Goal: Contribute content: Contribute content

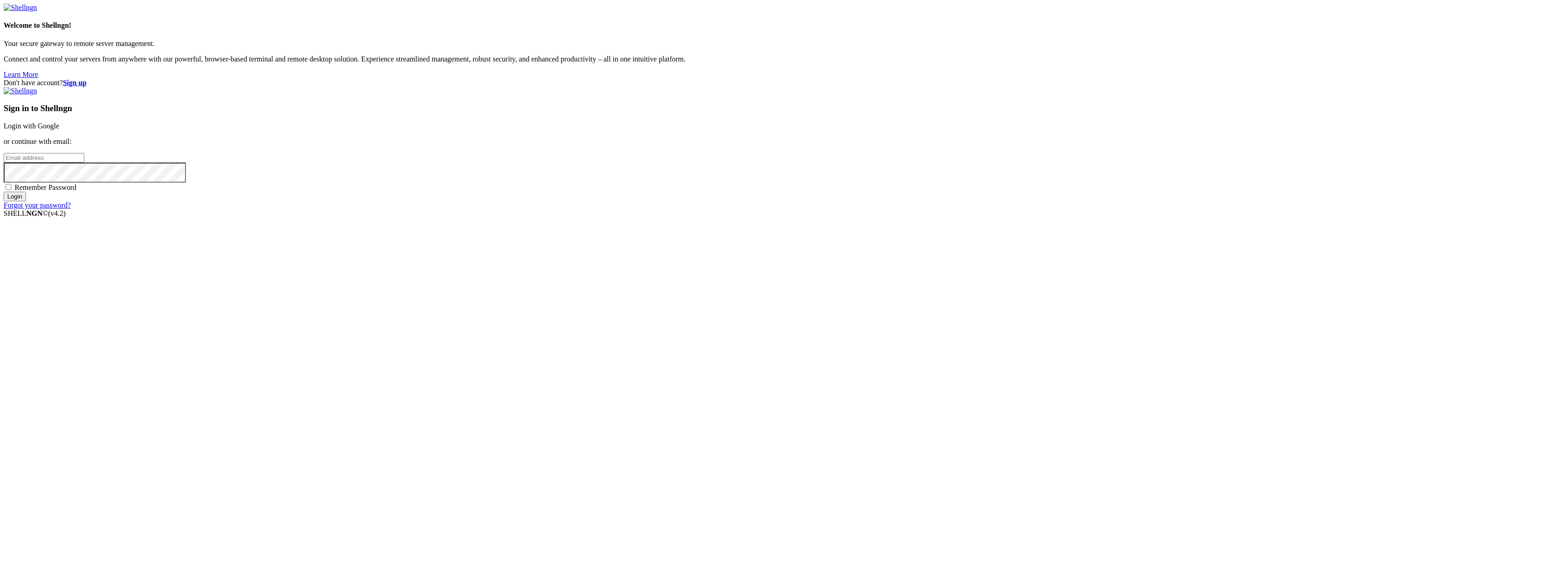
click at [60, 130] on link "Login with Google" at bounding box center [32, 125] width 56 height 8
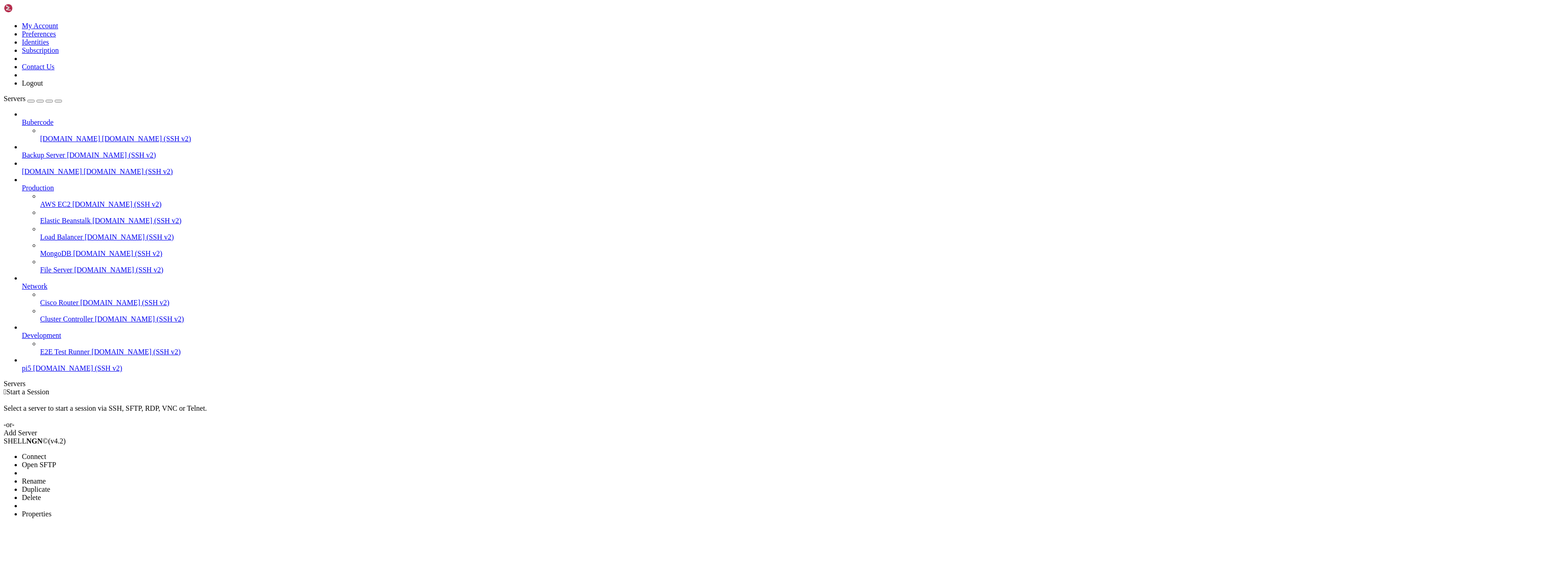
click at [56, 461] on span "Open SFTP" at bounding box center [39, 464] width 34 height 8
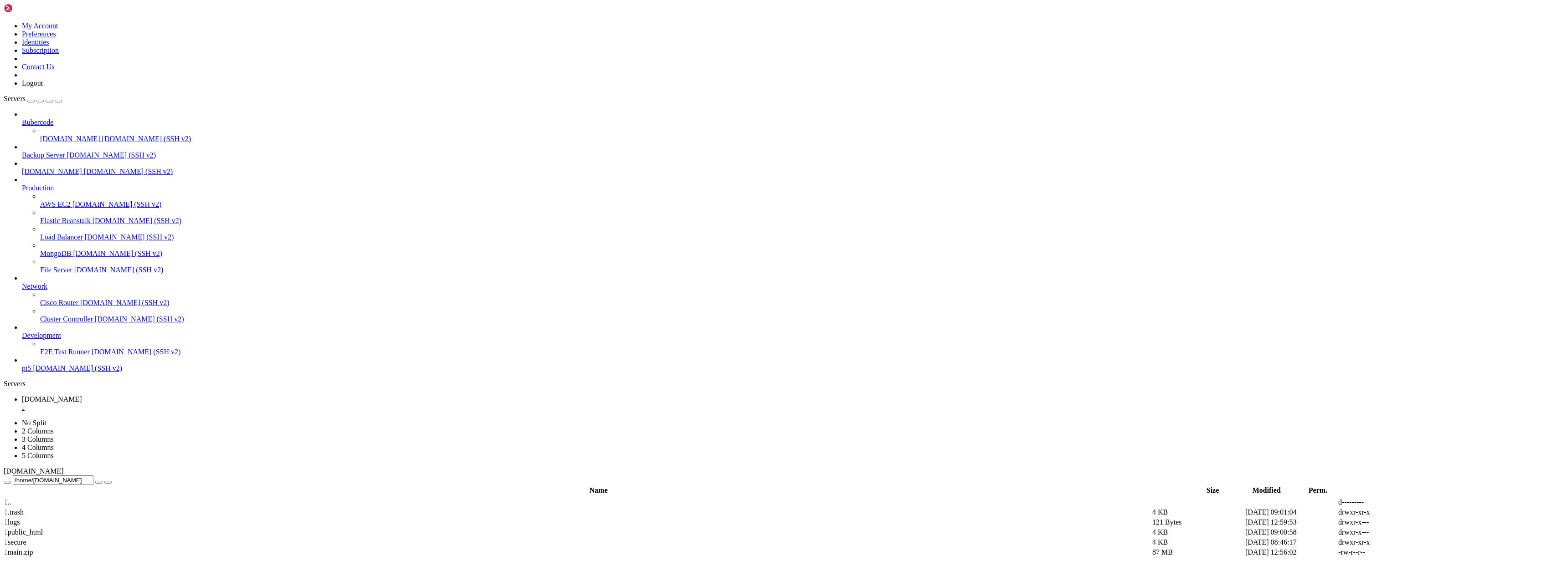
click at [43, 528] on span " public_html" at bounding box center [24, 532] width 38 height 8
click at [31, 558] on span " projects" at bounding box center [18, 562] width 26 height 8
type input "/home/[DOMAIN_NAME][URL]"
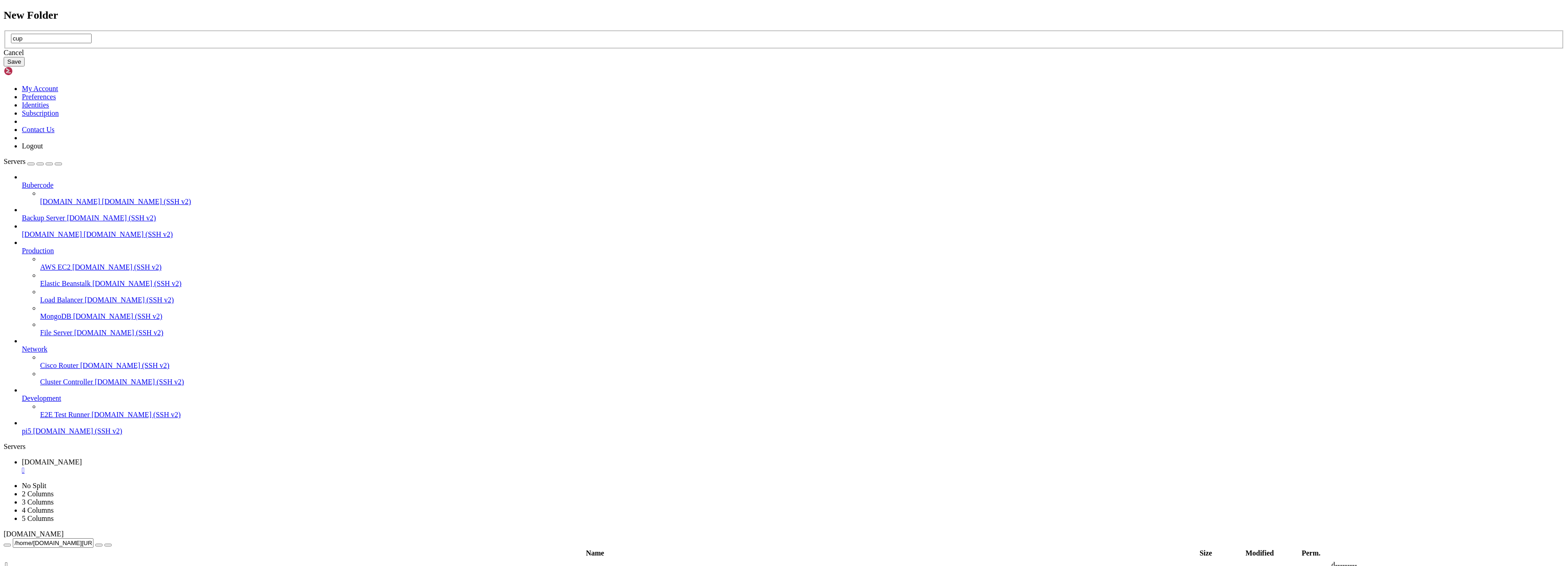
type input "cup"
click at [24, 67] on button "Save" at bounding box center [14, 61] width 21 height 9
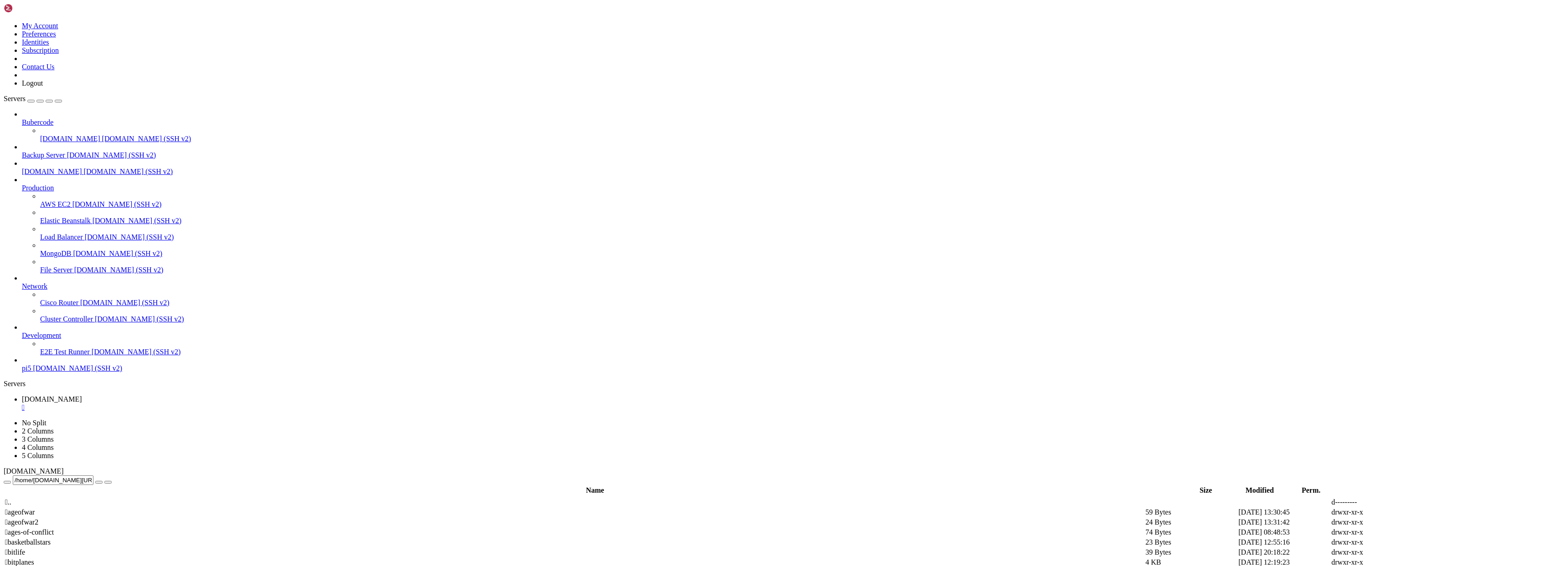
drag, startPoint x: 779, startPoint y: 137, endPoint x: 1074, endPoint y: 124, distance: 295.3
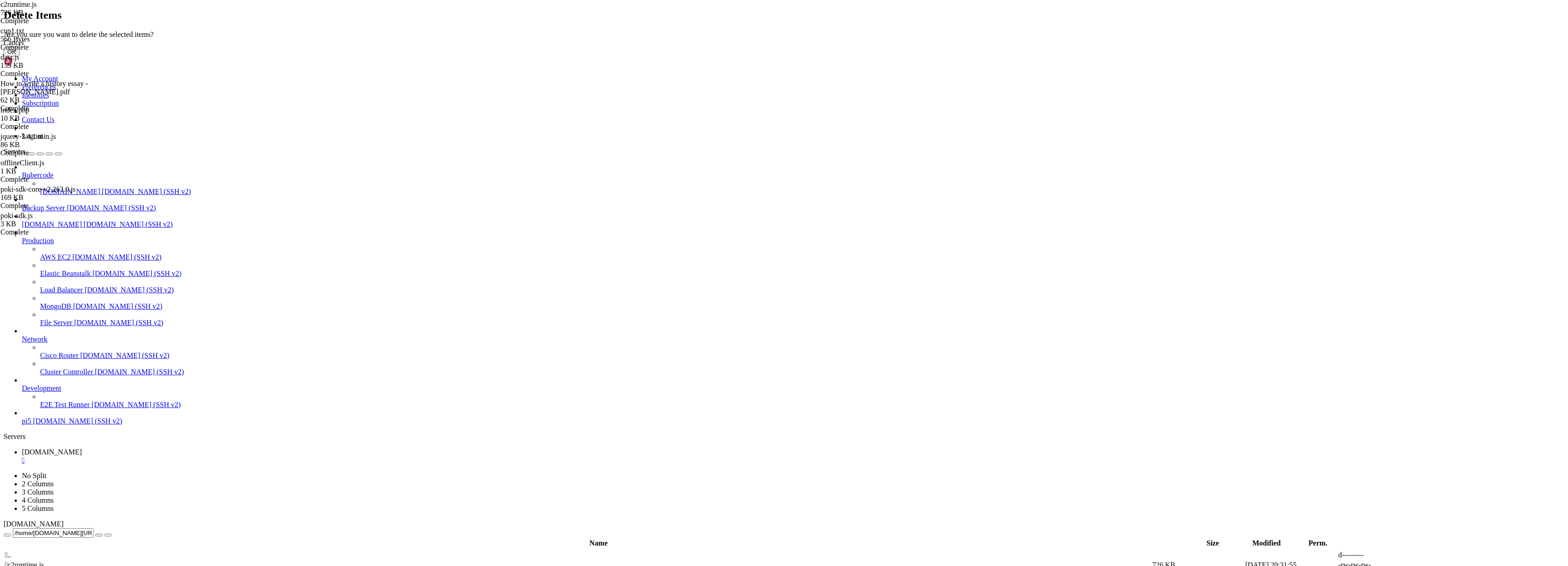
click at [19, 57] on button "OK" at bounding box center [11, 51] width 16 height 9
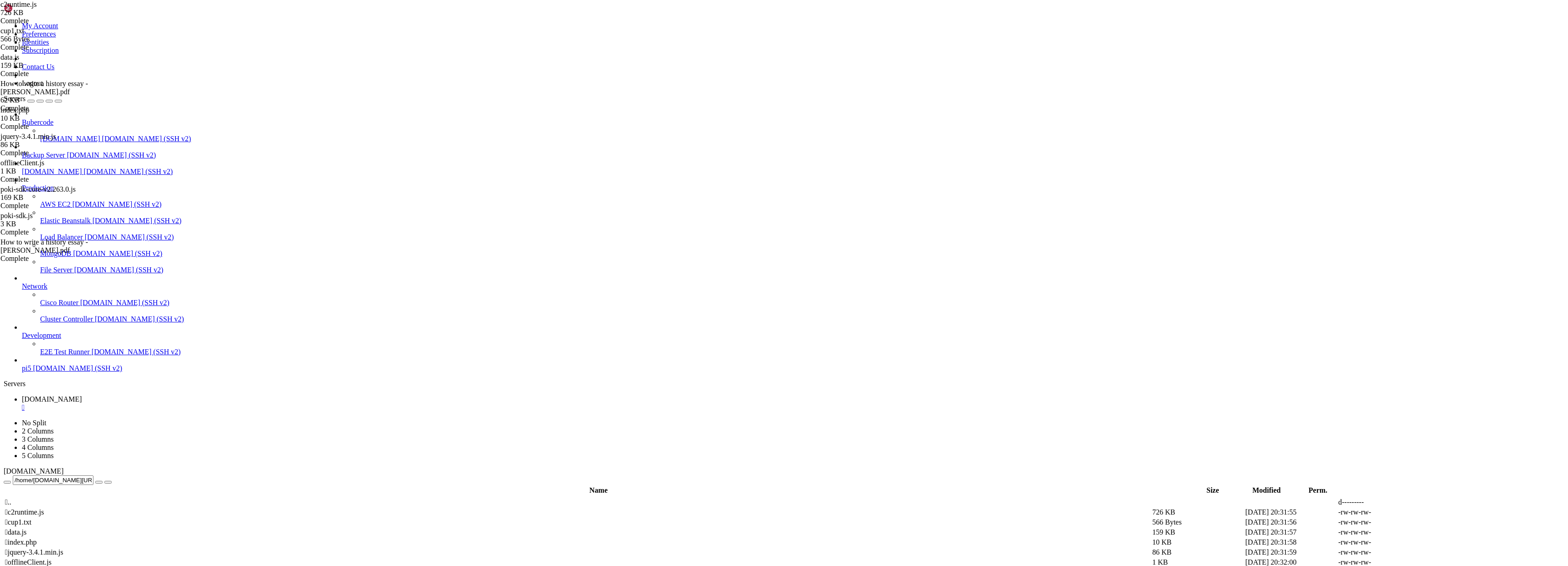
click at [11, 498] on span " .." at bounding box center [8, 502] width 6 height 8
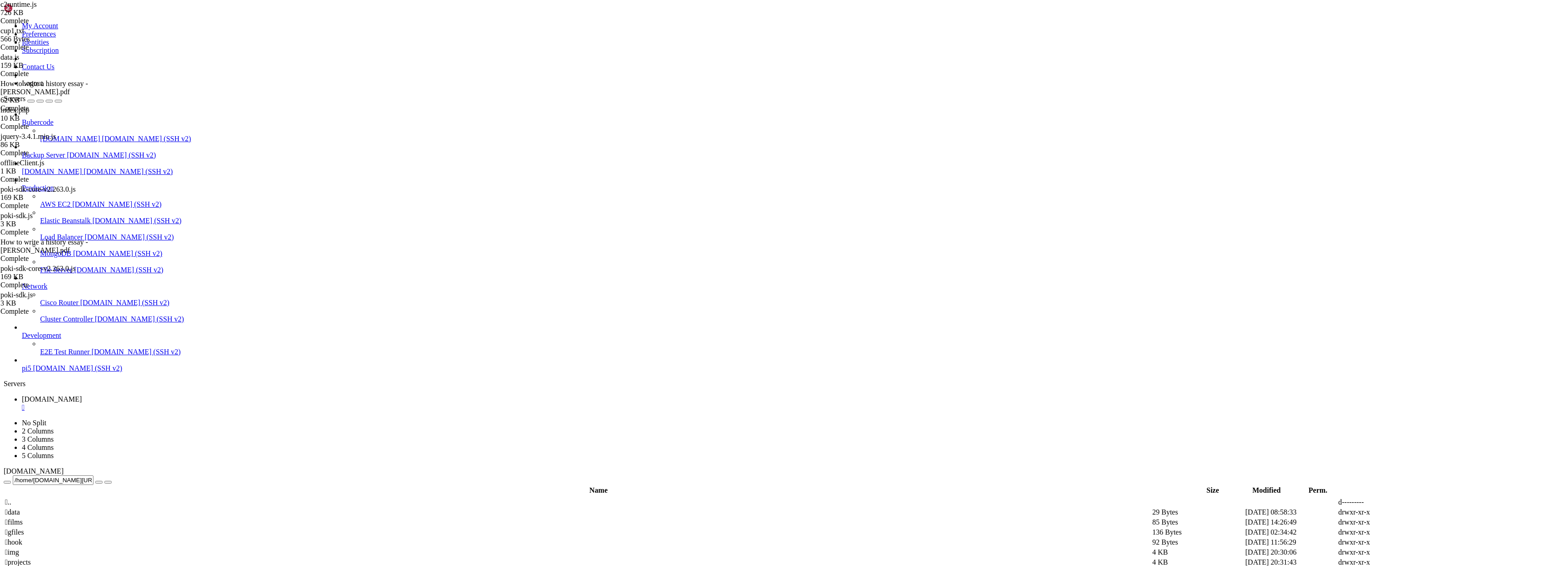
click at [154, 558] on td " projects" at bounding box center [577, 562] width 1146 height 9
type input "/home/[DOMAIN_NAME][URL]"
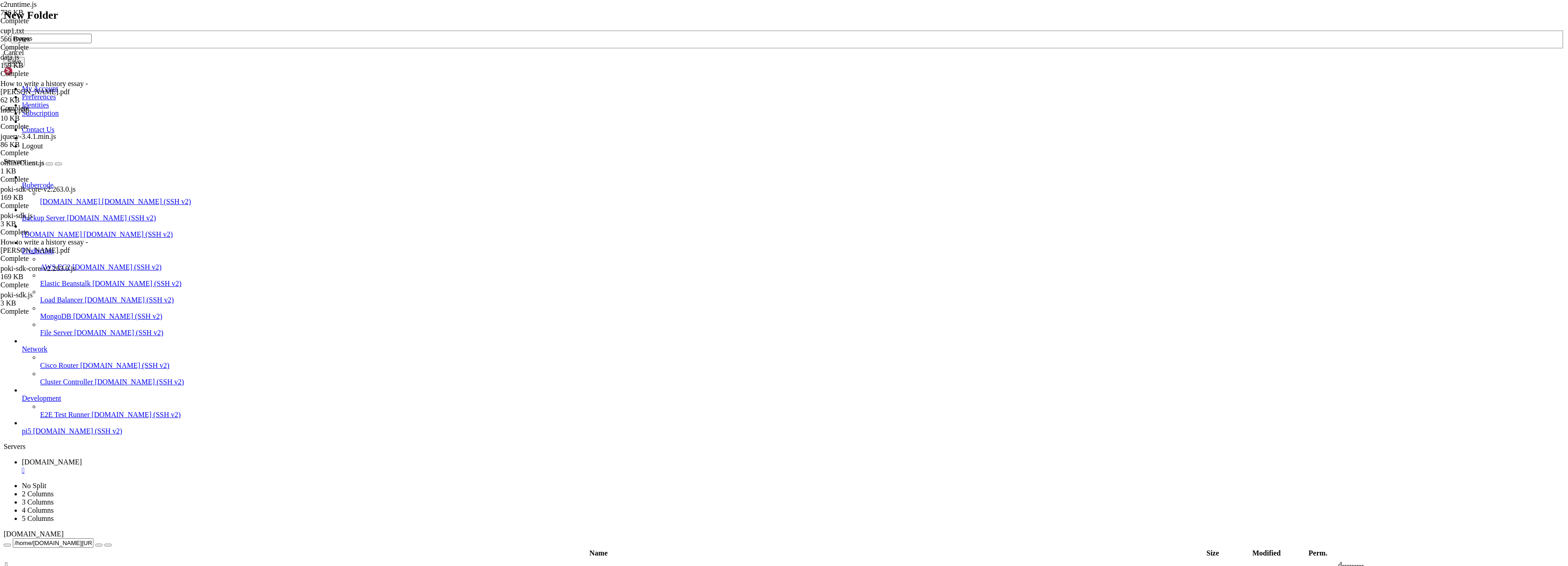
type input "images"
click at [24, 67] on button "Save" at bounding box center [14, 61] width 21 height 9
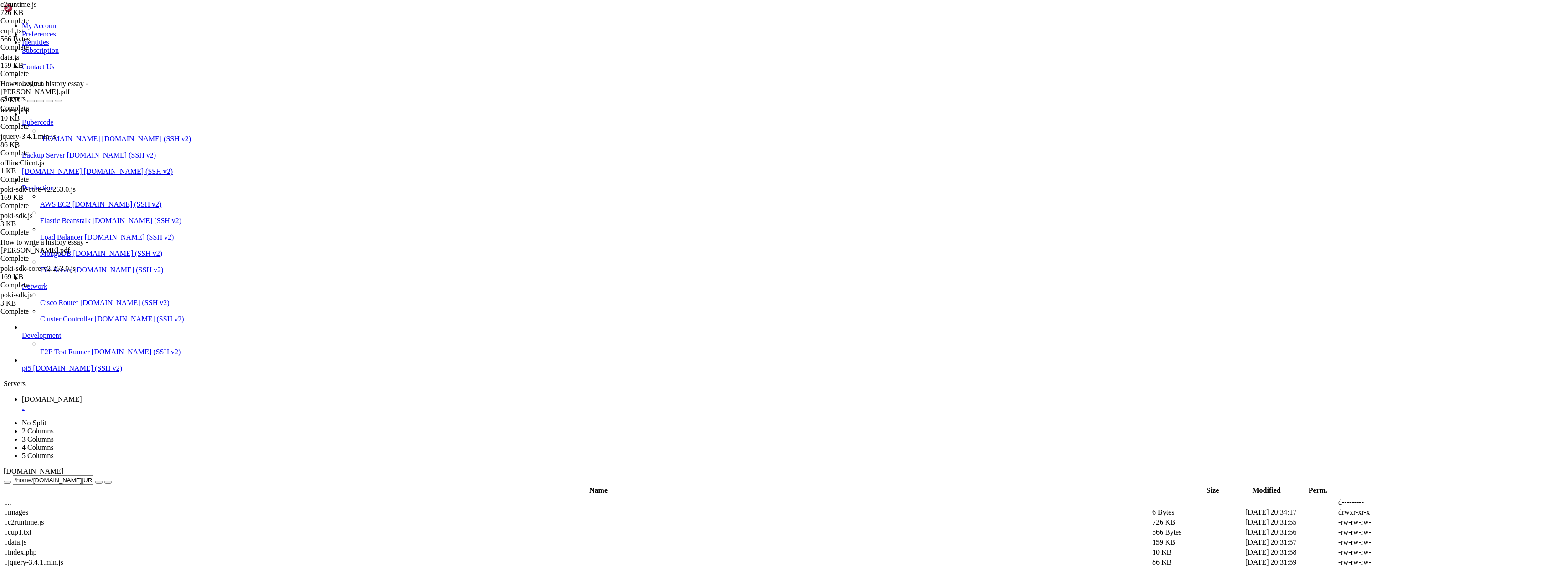
click at [28, 508] on span " images" at bounding box center [16, 512] width 23 height 8
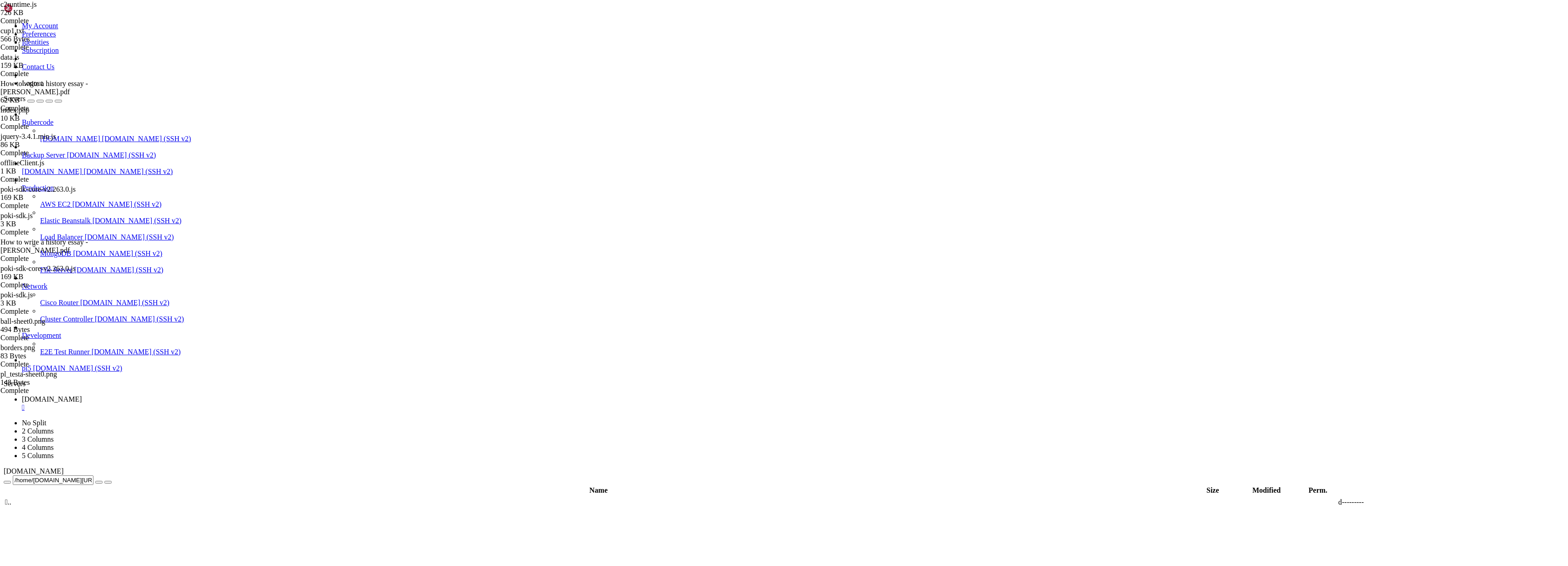
click at [11, 498] on span " .." at bounding box center [8, 502] width 6 height 8
type input "/home/[DOMAIN_NAME][URL]"
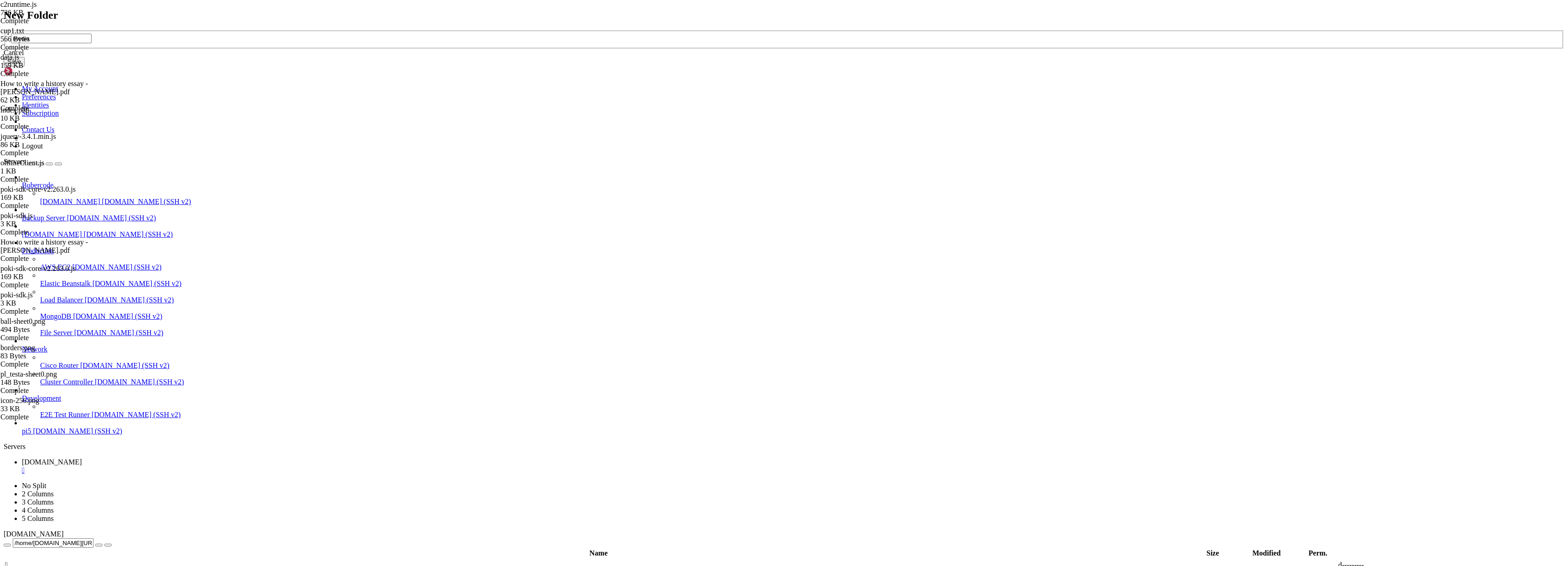
type input "media"
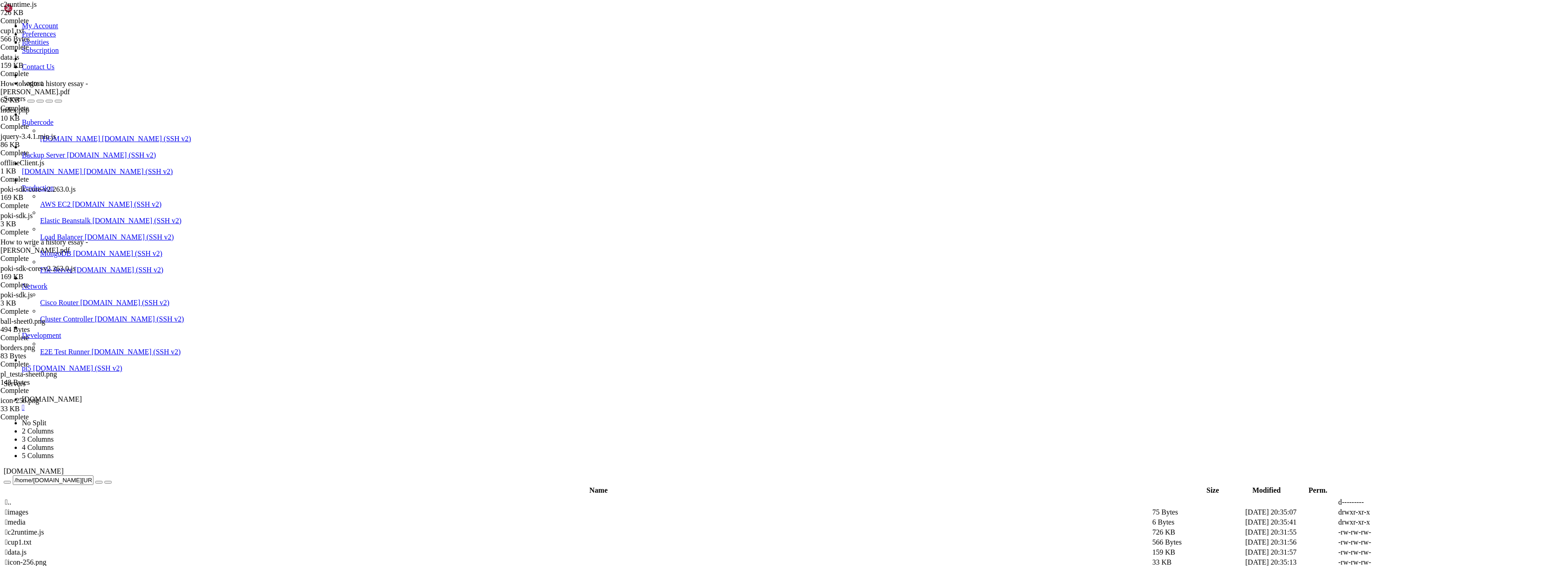
click at [163, 508] on td " images" at bounding box center [577, 512] width 1146 height 9
click at [28, 508] on span " images" at bounding box center [16, 512] width 23 height 8
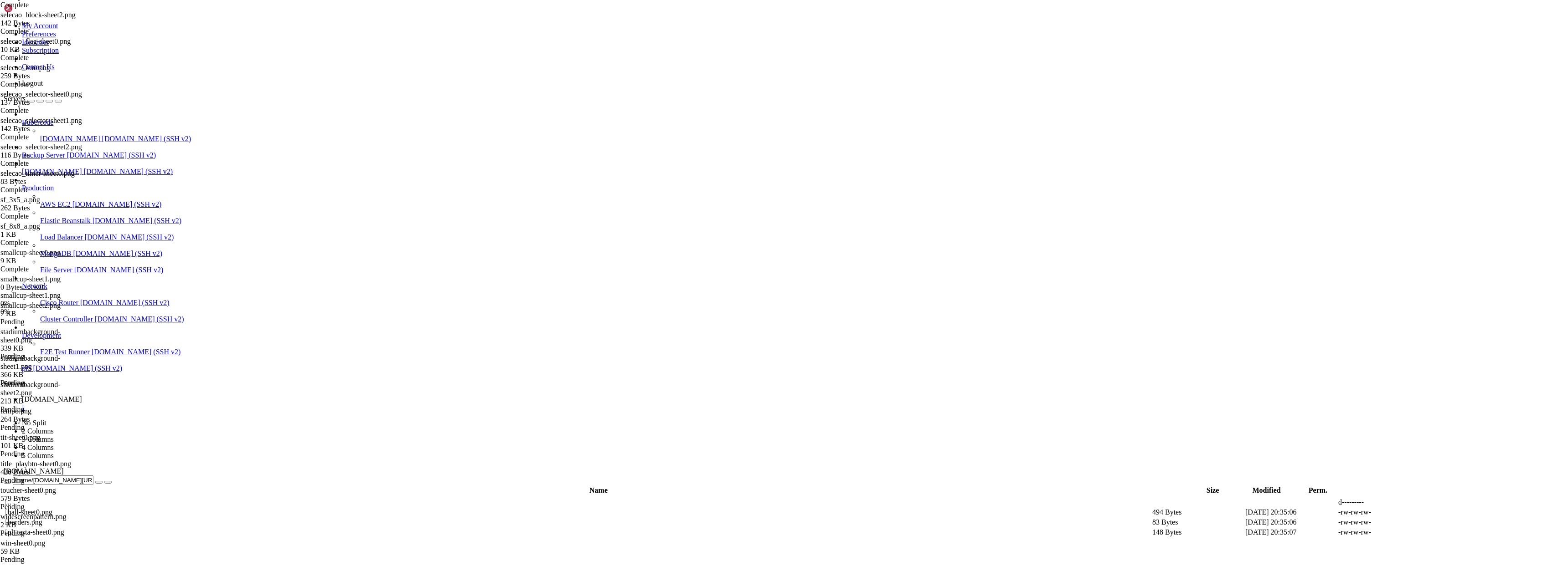
scroll to position [1285, 0]
click at [11, 498] on span " .." at bounding box center [8, 502] width 6 height 8
click at [26, 518] on span " media" at bounding box center [15, 522] width 21 height 8
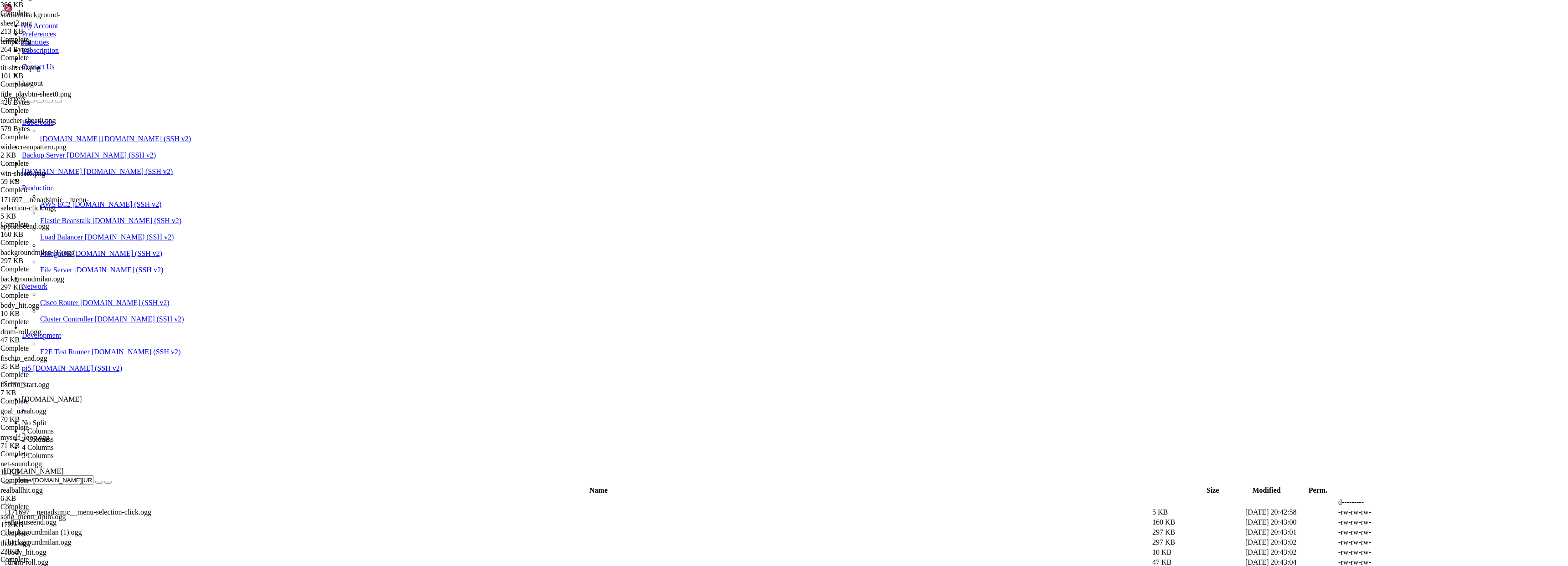
click at [11, 498] on span " .." at bounding box center [8, 502] width 6 height 8
type input "/home/[DOMAIN_NAME][URL]"
click at [1431, 565] on link at bounding box center [1431, 572] width 0 height 0
drag, startPoint x: 244, startPoint y: 113, endPoint x: 234, endPoint y: 115, distance: 10.2
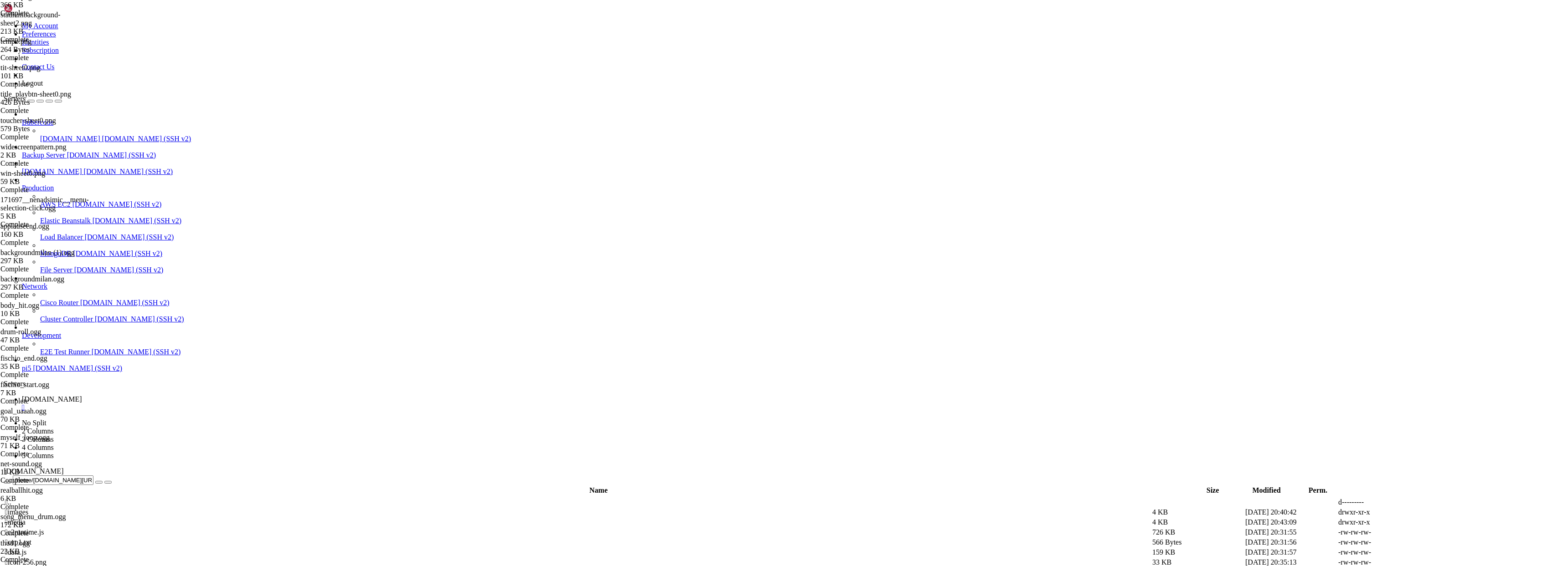
type textarea "<link rel="manifest" href="appmanifest.json" />"
drag, startPoint x: 314, startPoint y: 110, endPoint x: 82, endPoint y: 110, distance: 232.0
click at [82, 110] on div "My Account Preferences Identities Subscription Contact Us Logout Servers Buberc…" at bounding box center [784, 529] width 1560 height 1050
type textarea "<!-- Standardised web app manifest -->"
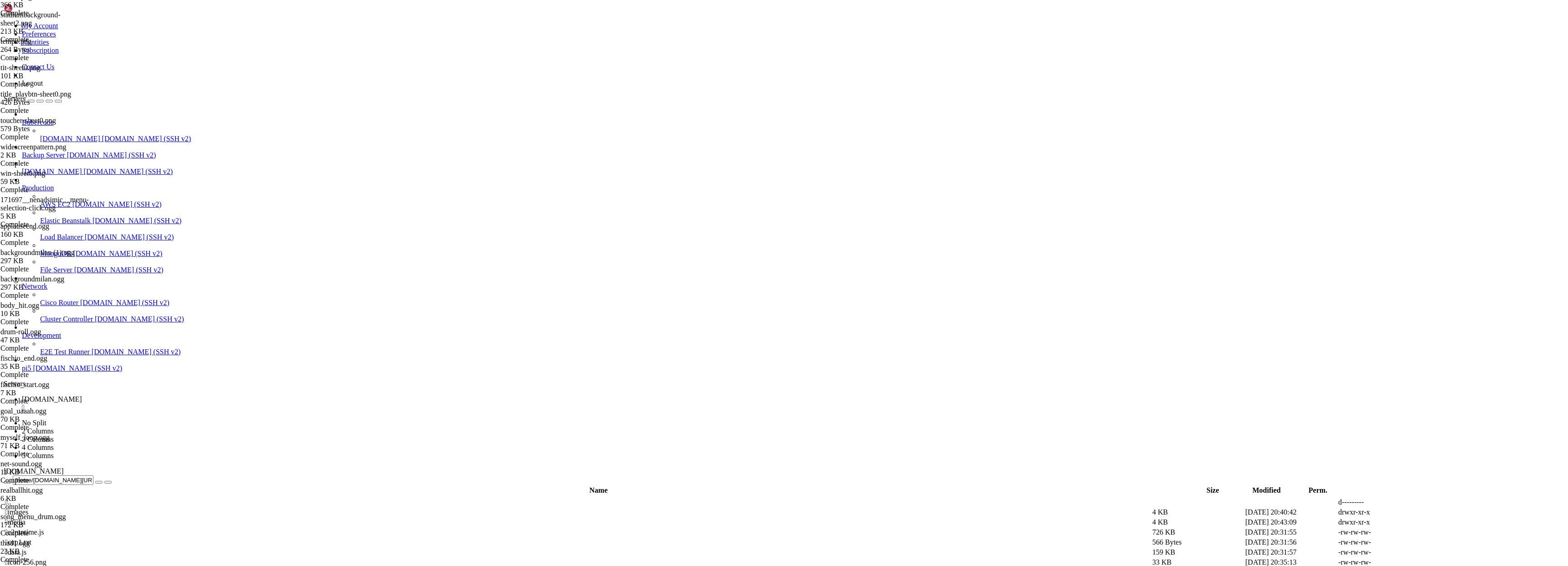
click at [11, 498] on span " .." at bounding box center [8, 502] width 6 height 8
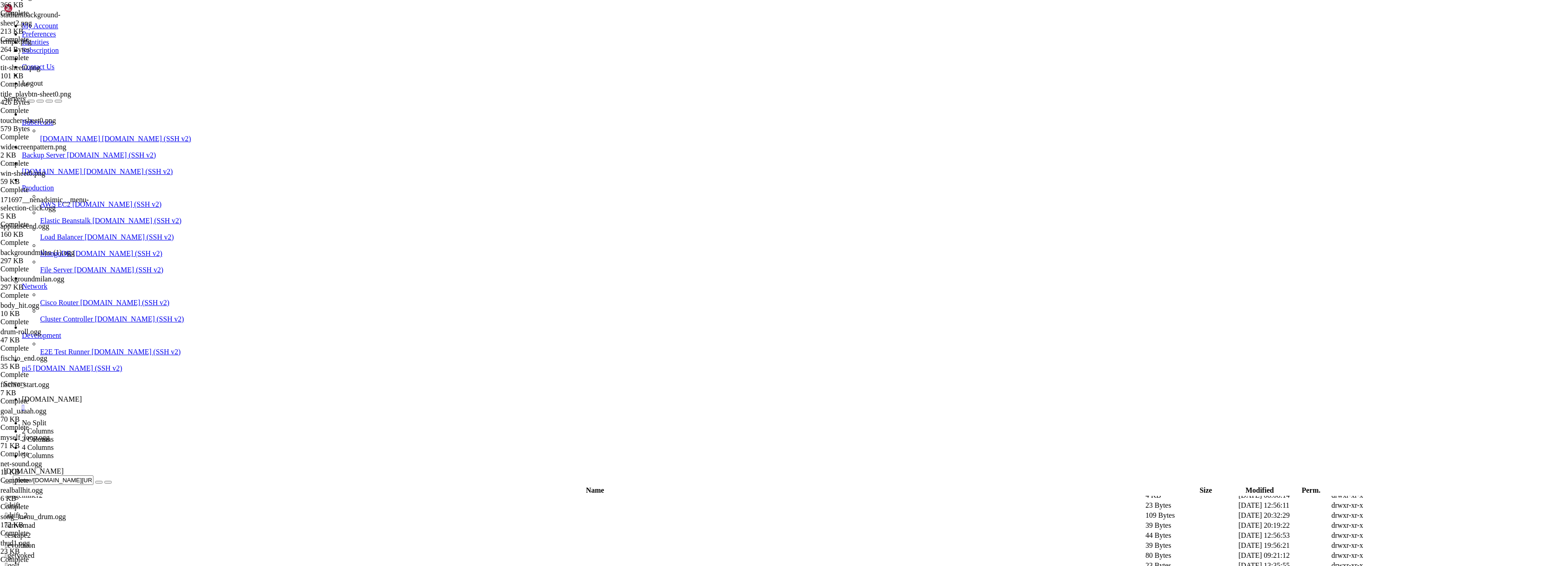
type input "/home/[DOMAIN_NAME][URL]"
click at [1431, 532] on icon at bounding box center [1431, 532] width 0 height 0
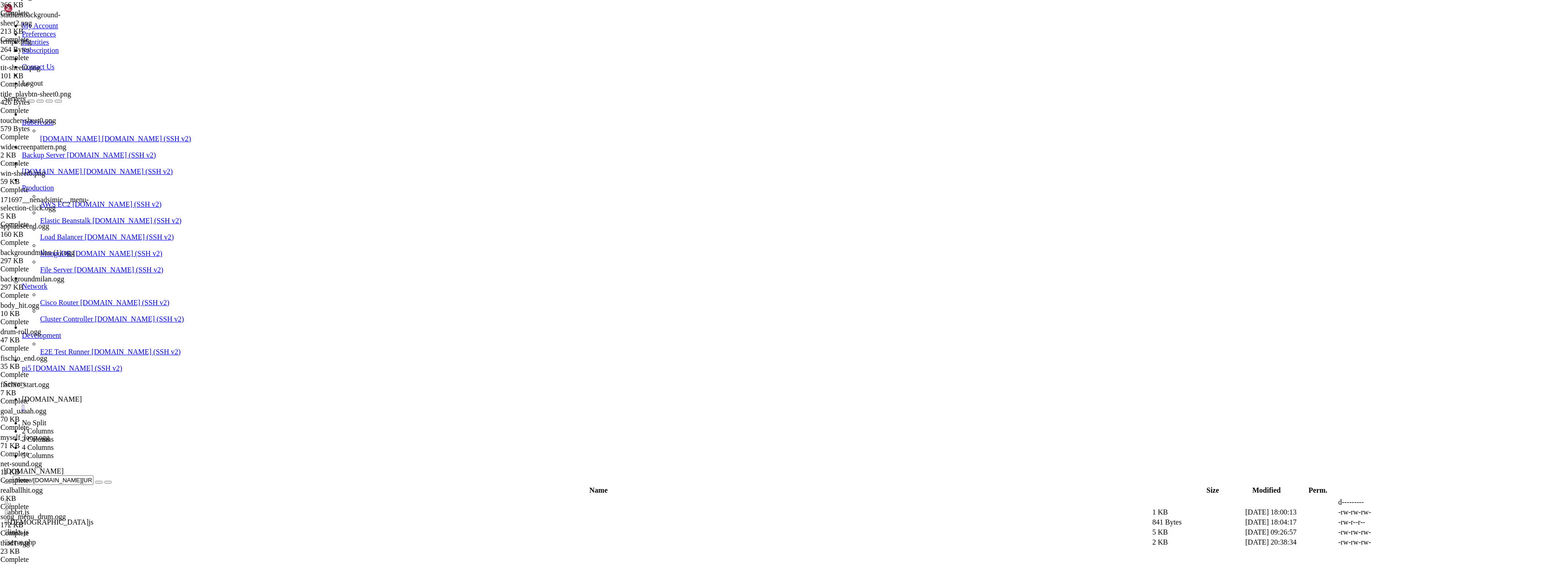
type textarea "const otherLinks = ["
type textarea "{ text: "A Small World Cup", href: "cup/" },"
click at [11, 498] on span " .." at bounding box center [8, 502] width 6 height 8
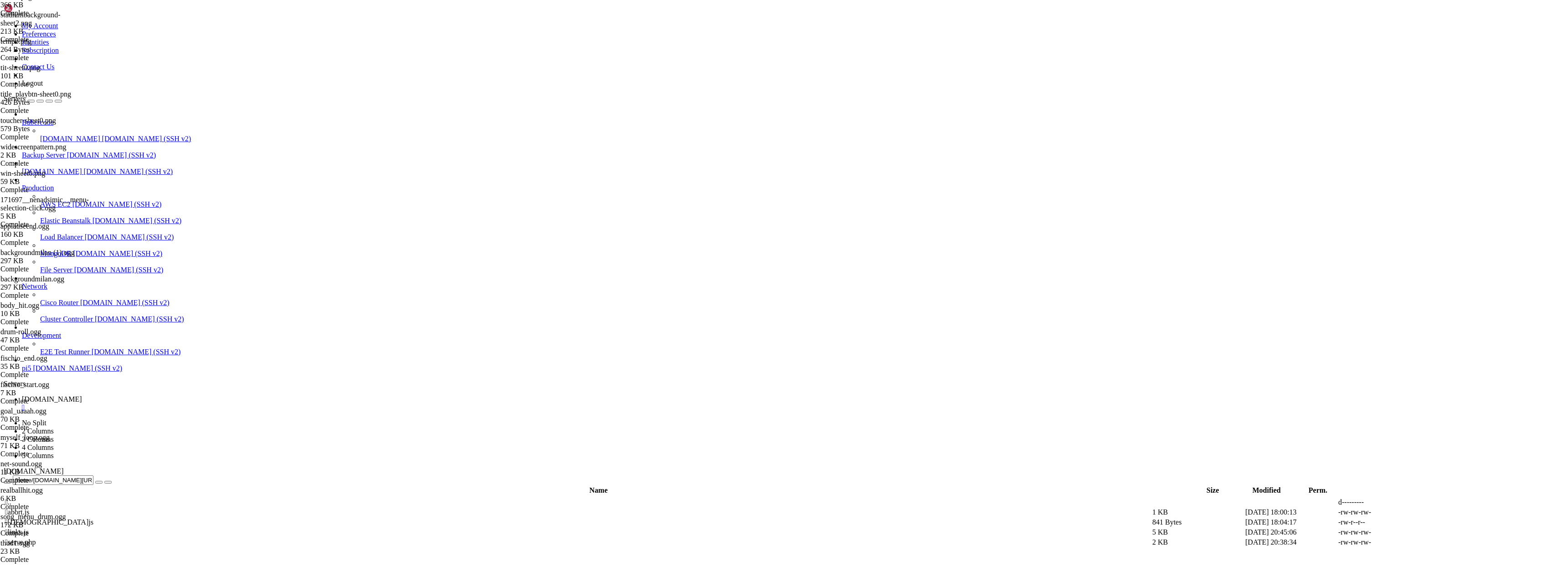
type input "/home/[DOMAIN_NAME][URL]"
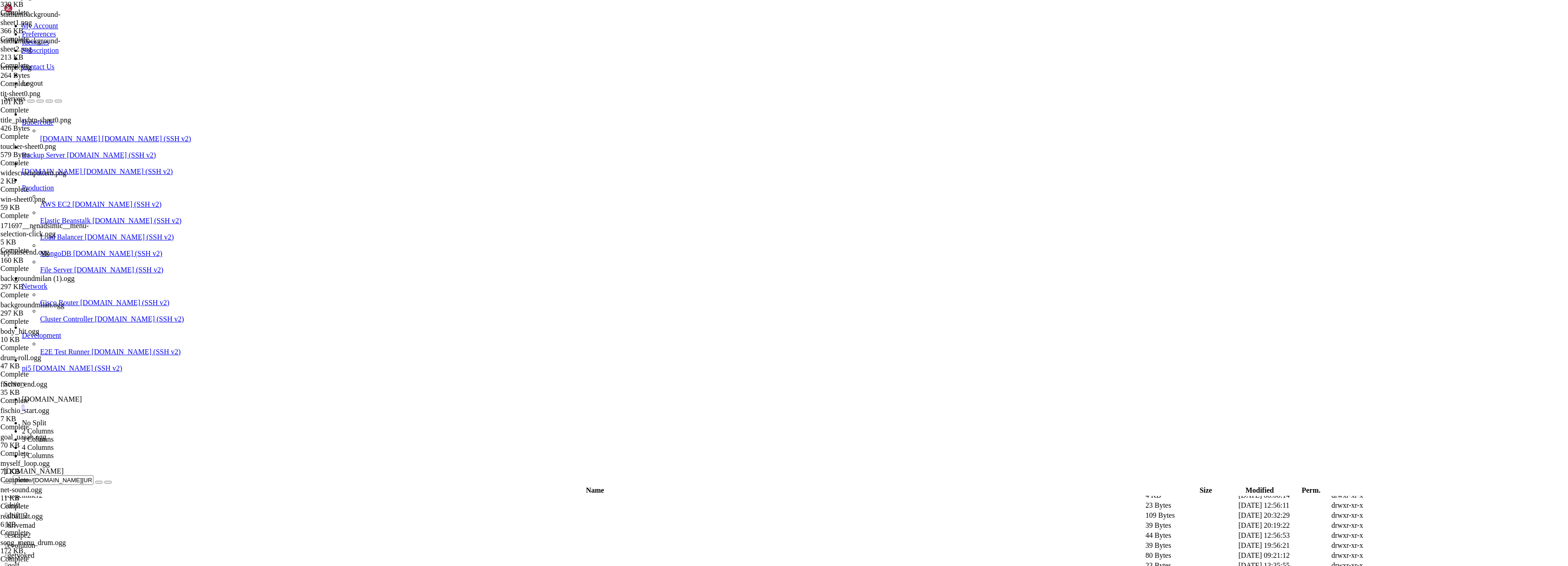
scroll to position [428, 0]
type textarea "<body>"
type textarea "<div>"
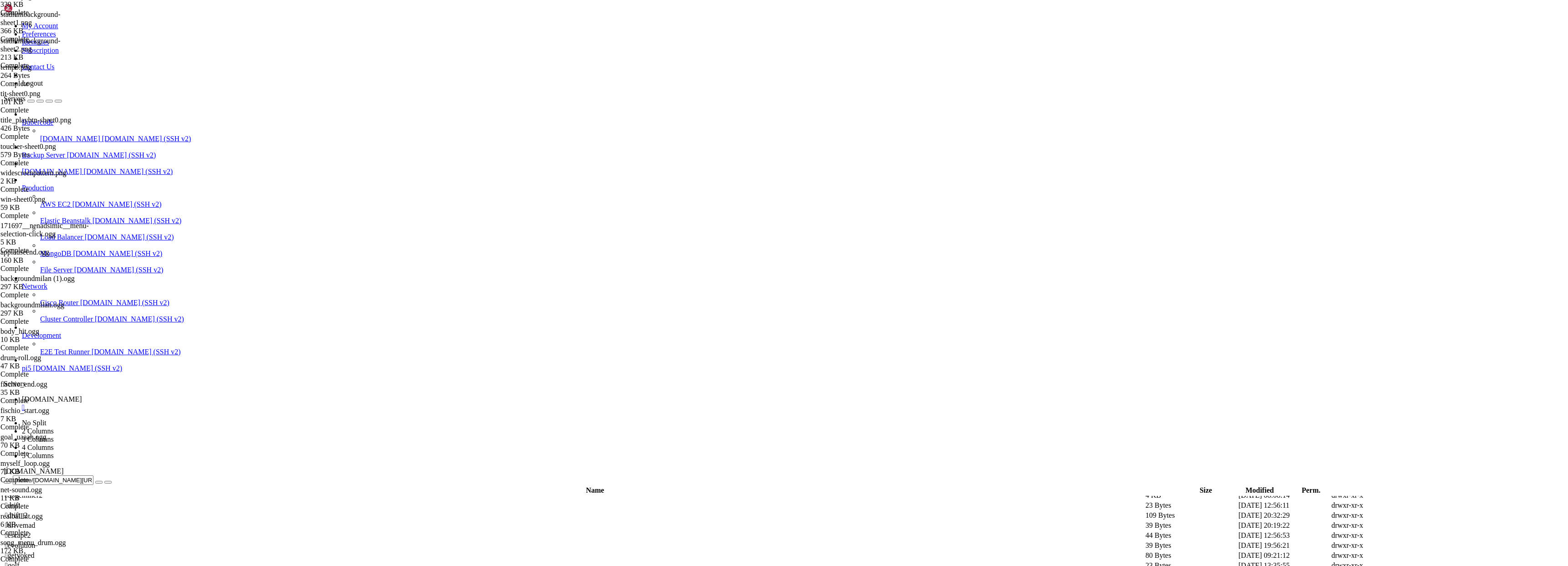
scroll to position [0, 2]
type textarea "h"
type textarea "<h2>**NEW** A Small World Cup</h2>"
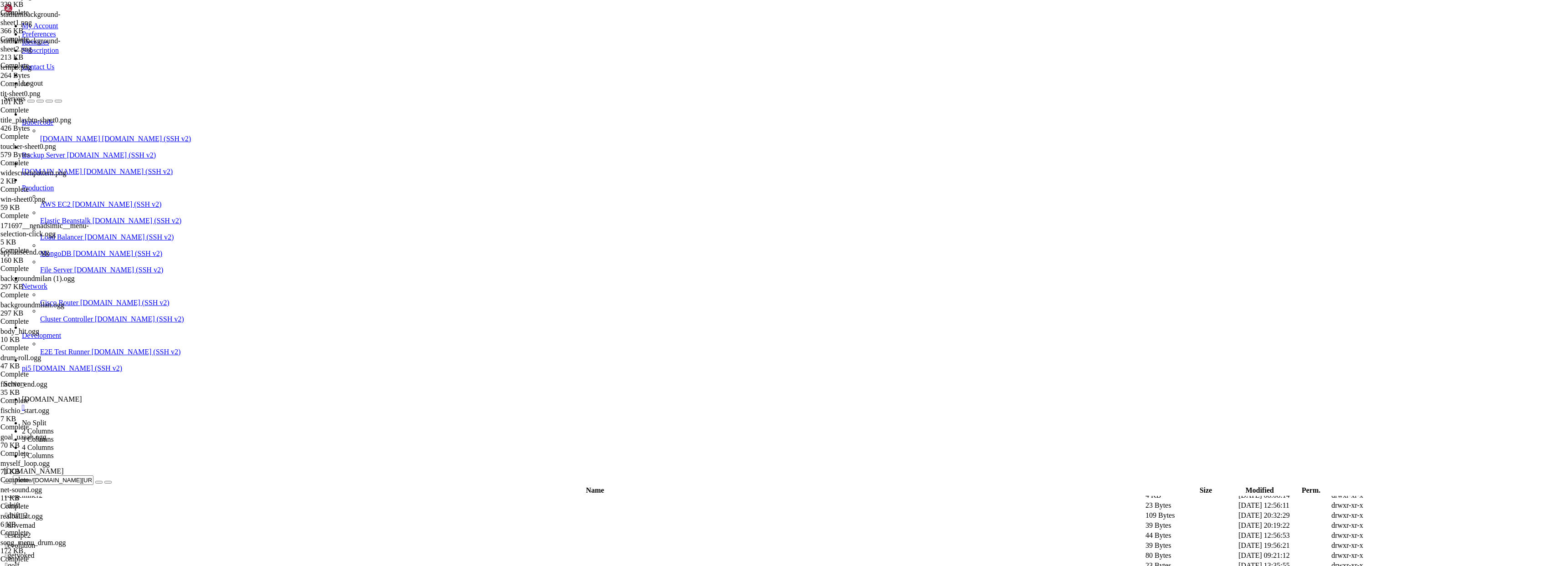
scroll to position [0, 0]
type input "/home/[DOMAIN_NAME][URL]"
click at [1431, 532] on icon at bounding box center [1431, 532] width 0 height 0
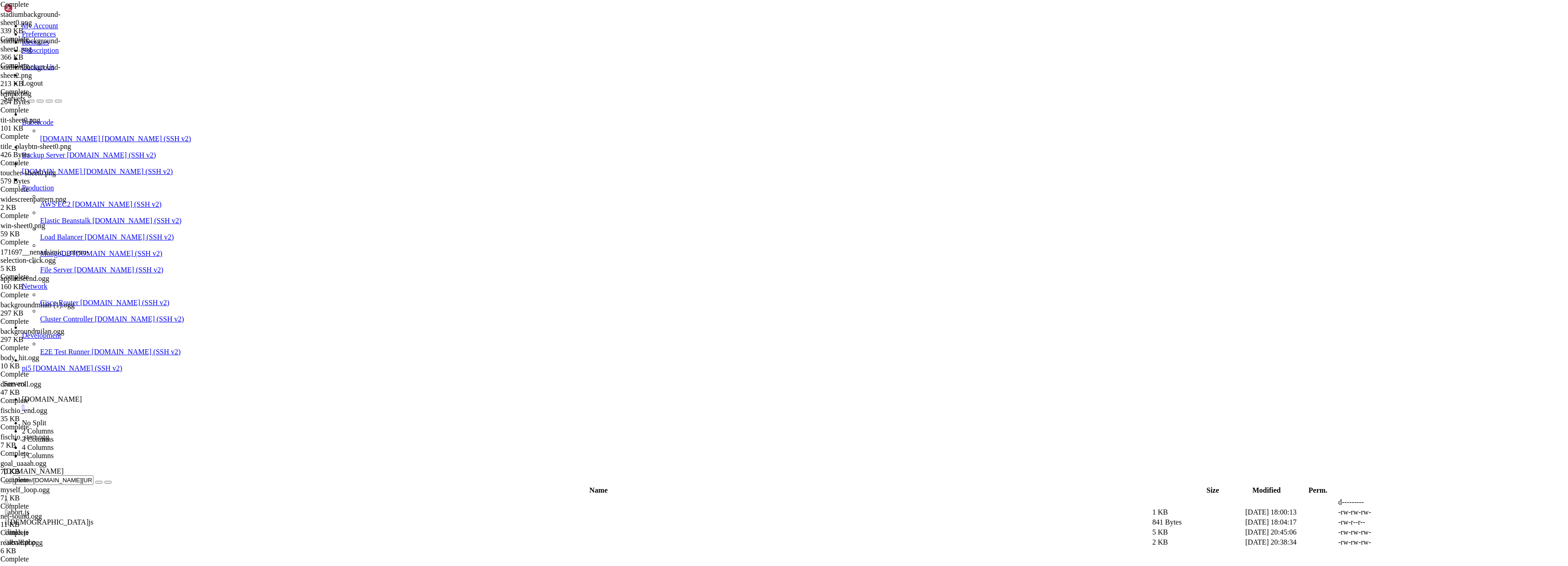
scroll to position [136, 0]
type textarea "{ text: "**A Small World Cup**", href: "cup/" },"
